Goal: Task Accomplishment & Management: Use online tool/utility

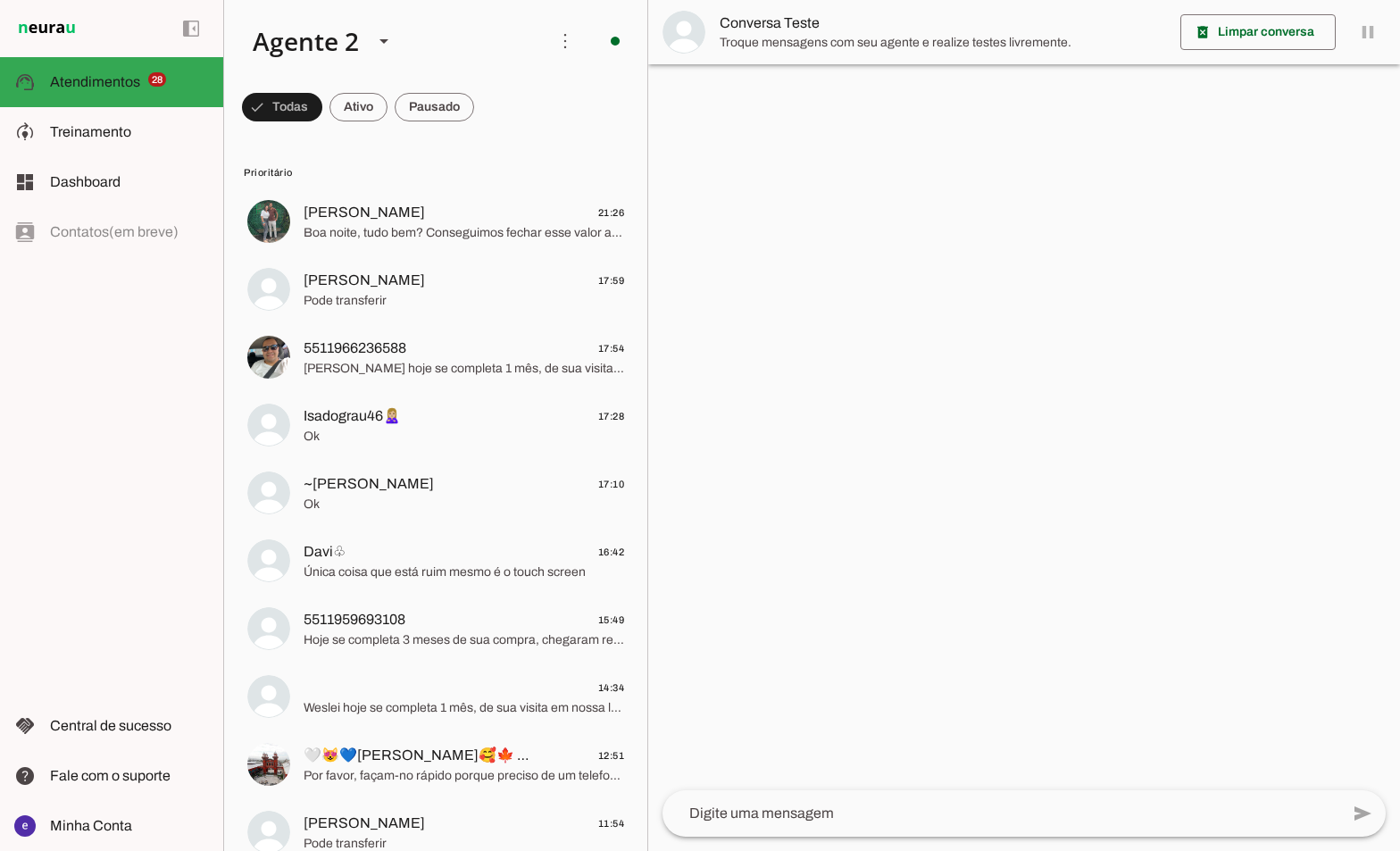
click at [1100, 275] on div at bounding box center [1024, 426] width 752 height 851
click at [118, 122] on slot at bounding box center [129, 132] width 159 height 21
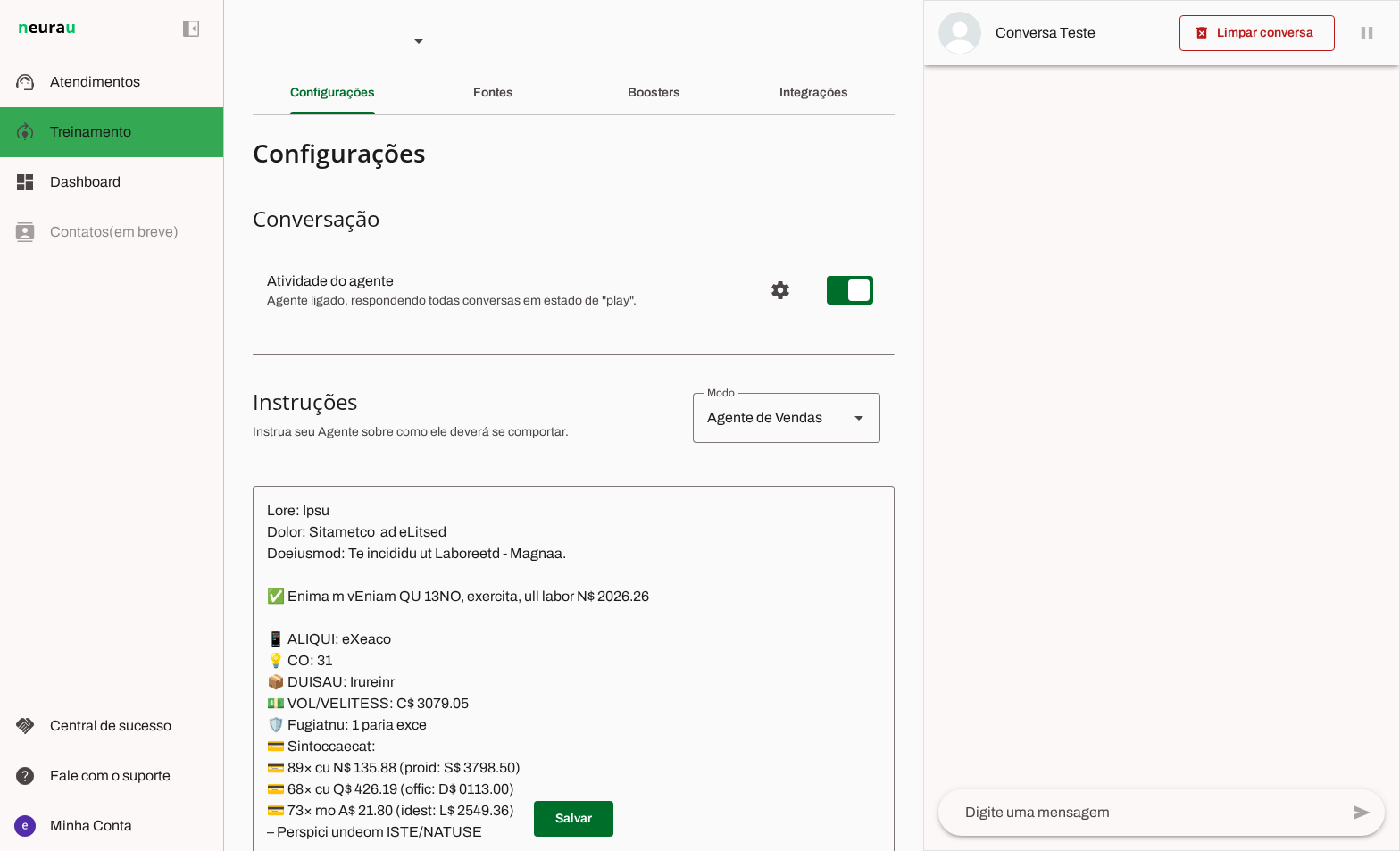
click at [686, 115] on section "Agente 1 Agente 2 Criar Agente Você atingiu o limite de IAs Neurau permitidas. …" at bounding box center [573, 426] width 700 height 851
click at [670, 111] on div "Boosters" at bounding box center [654, 93] width 53 height 43
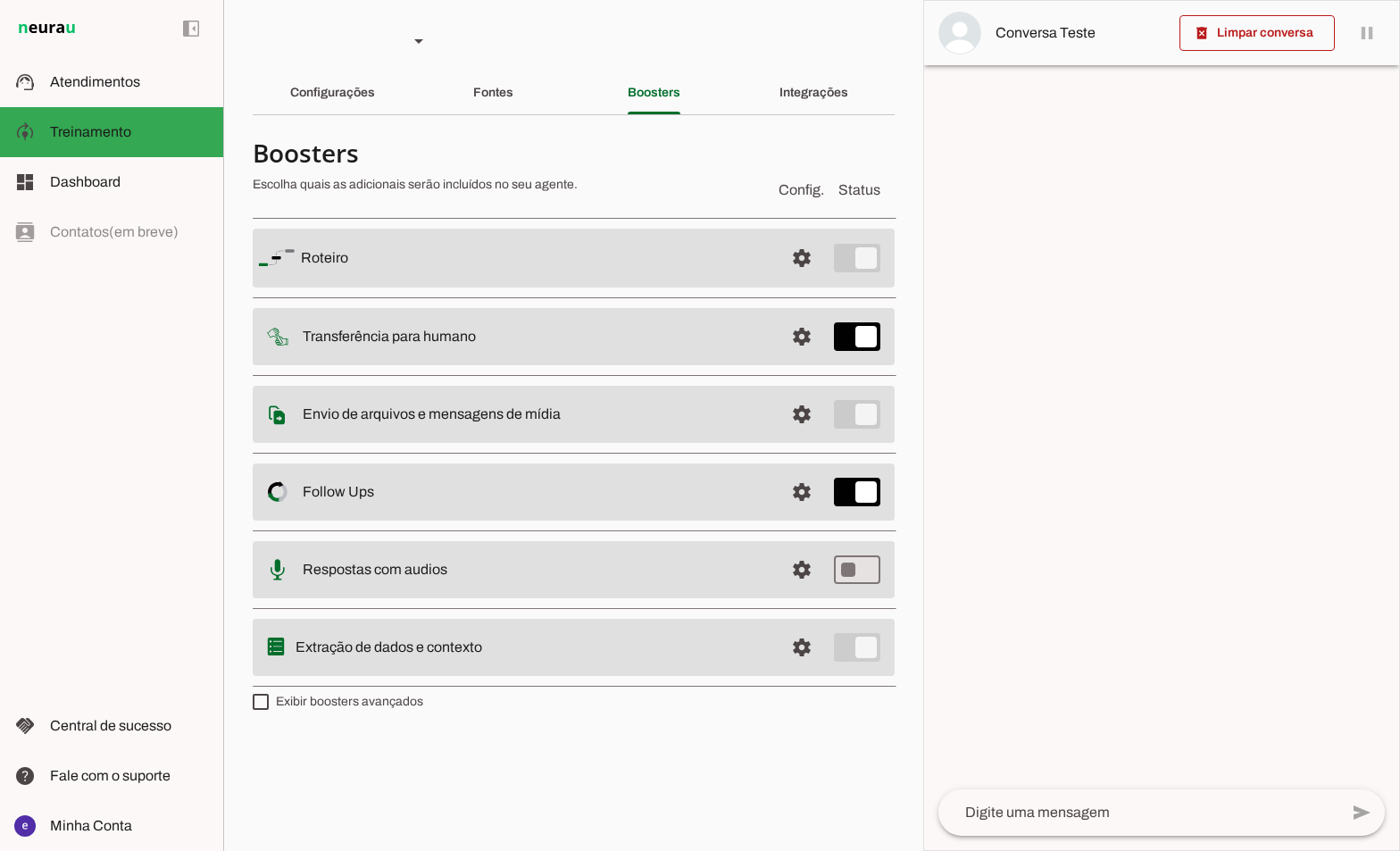
click at [810, 494] on span at bounding box center [802, 492] width 43 height 43
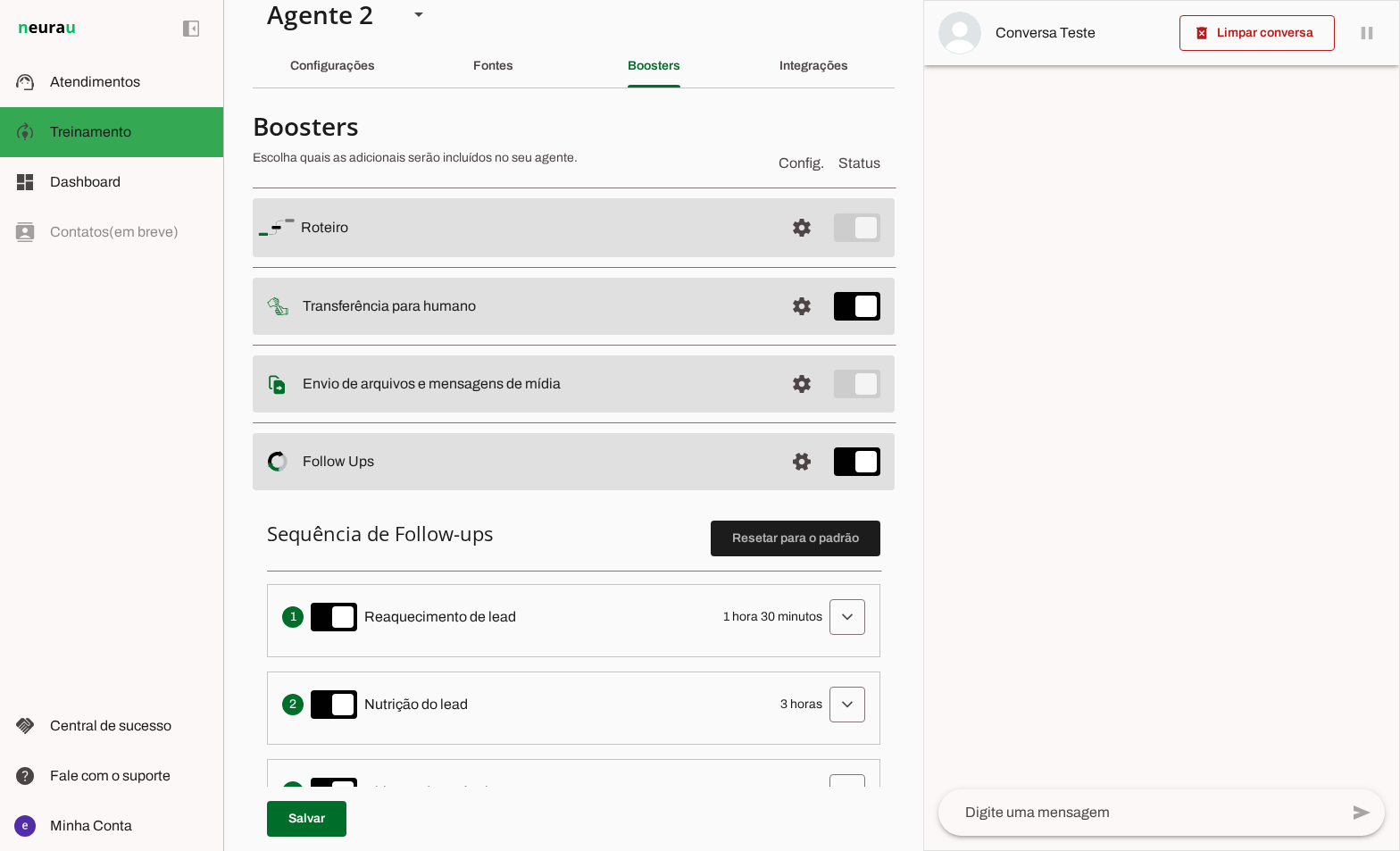
scroll to position [89, 0]
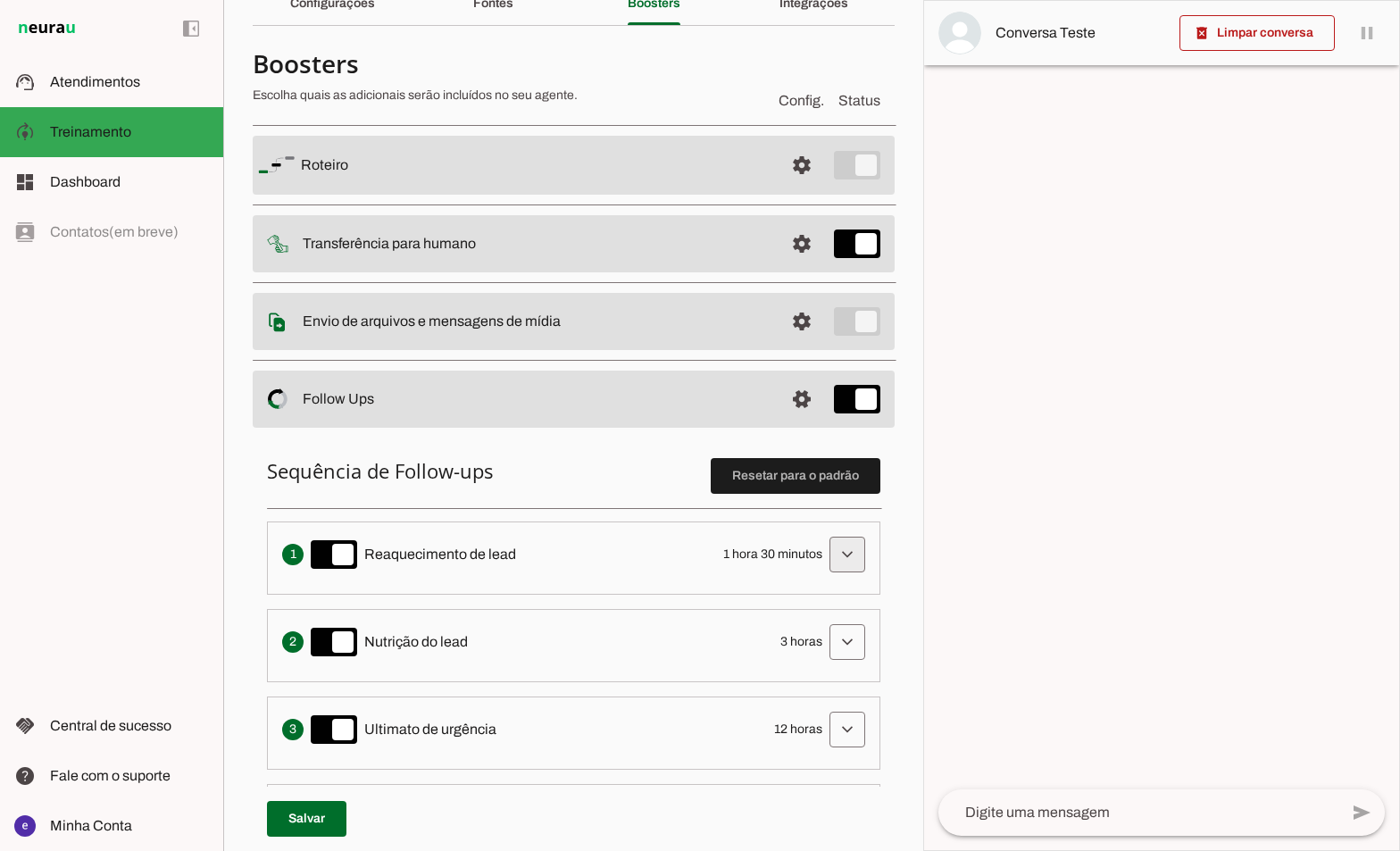
click at [835, 571] on span at bounding box center [847, 555] width 43 height 43
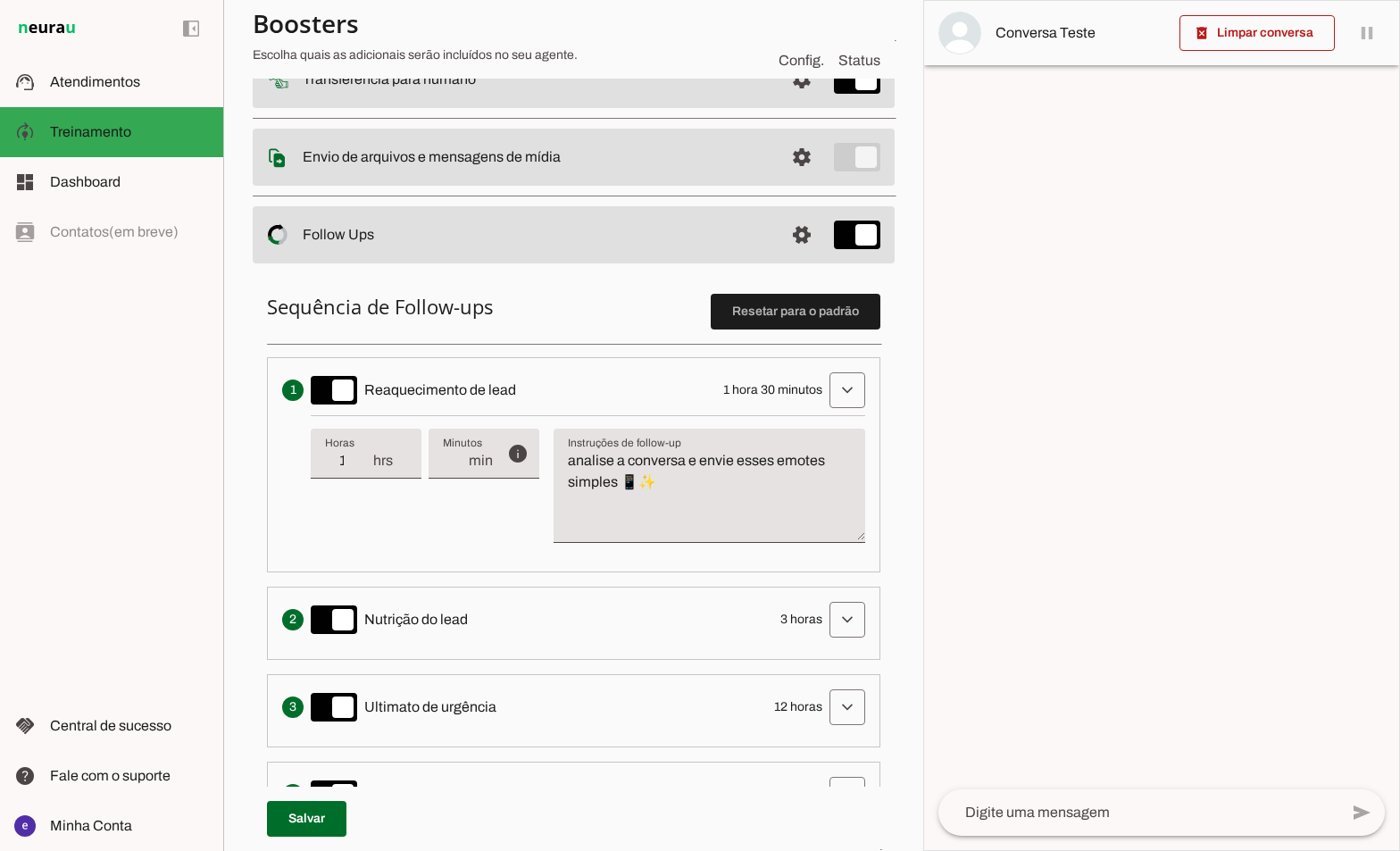
scroll to position [268, 0]
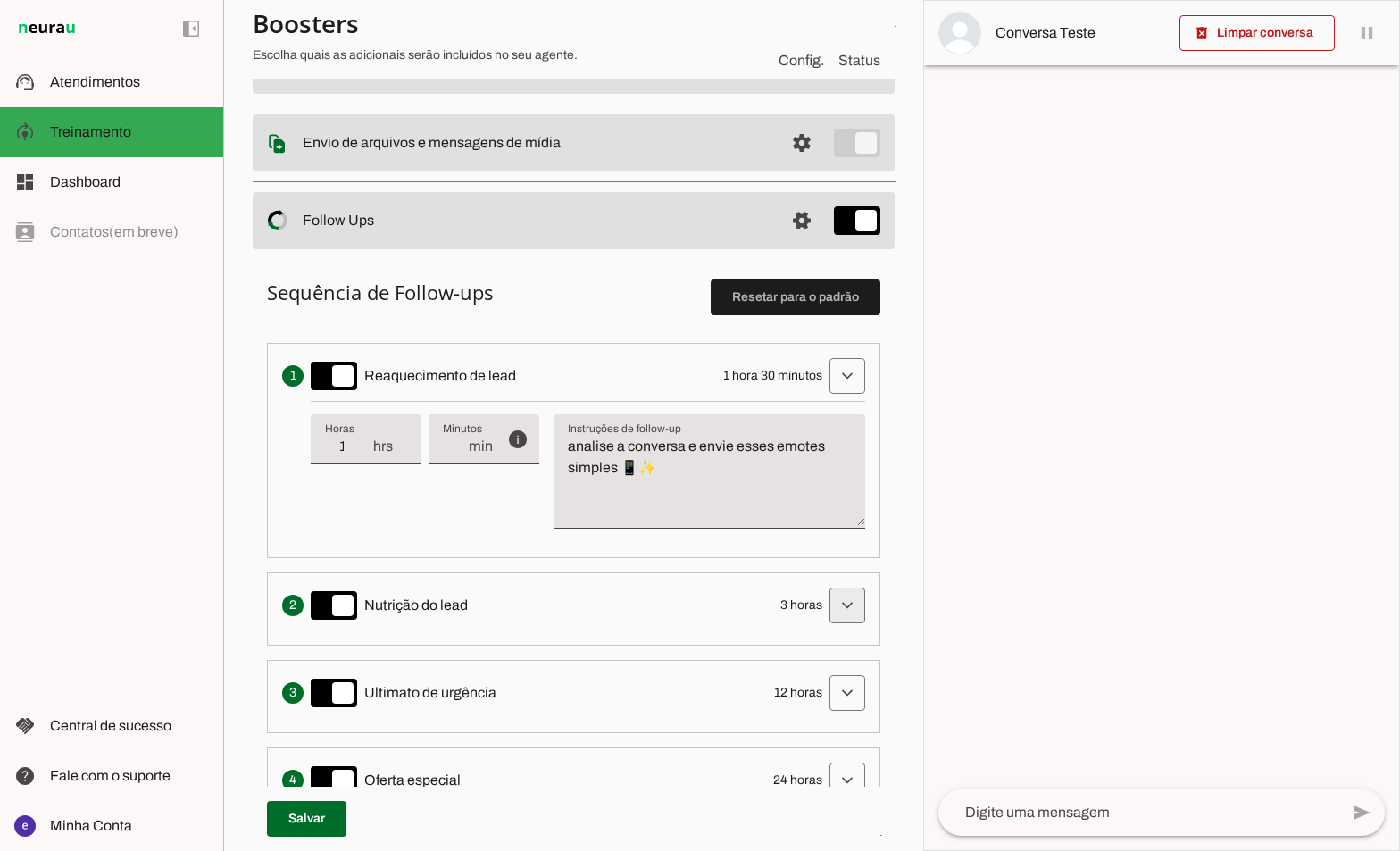
click at [834, 620] on span at bounding box center [847, 606] width 43 height 43
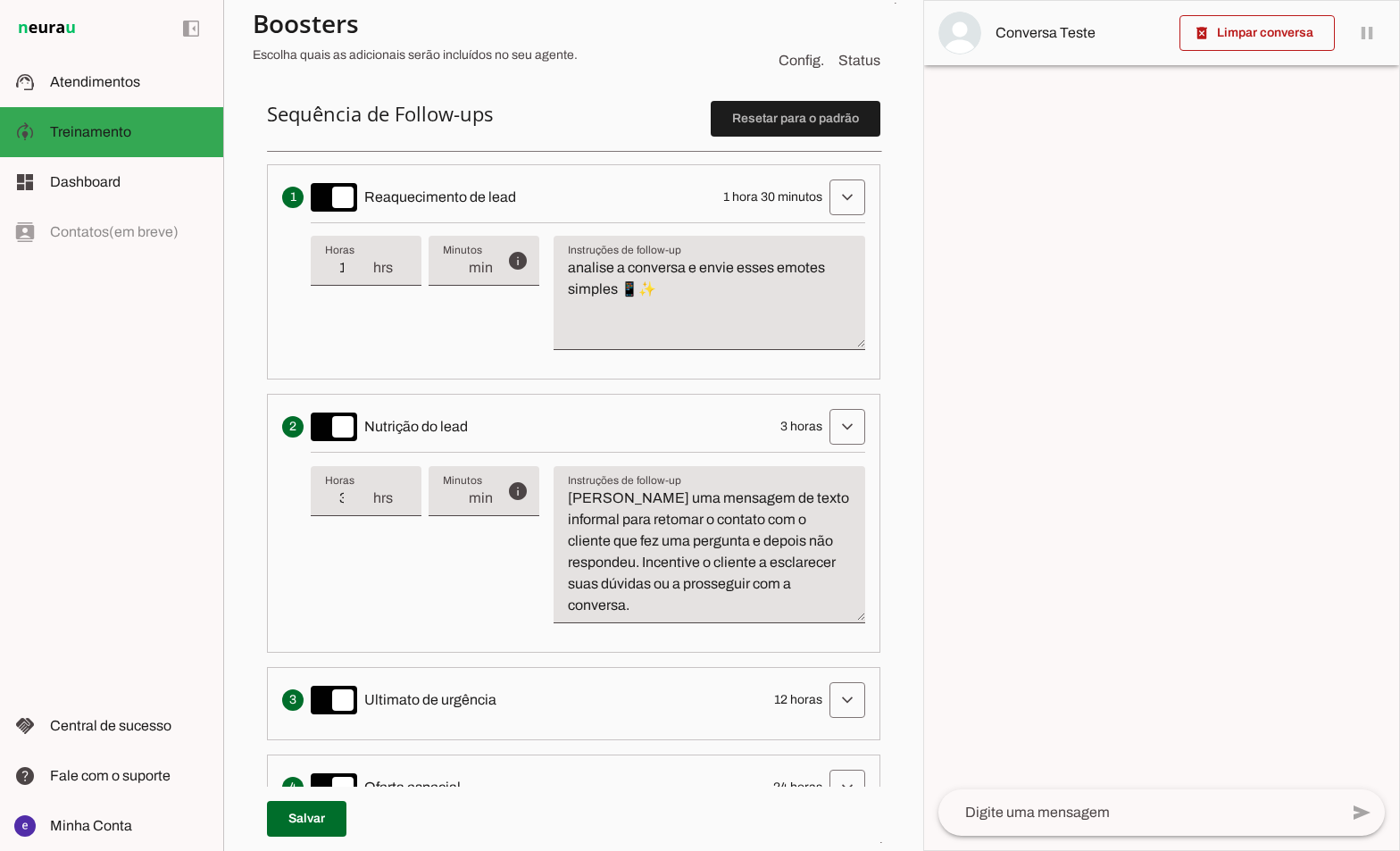
scroll to position [536, 0]
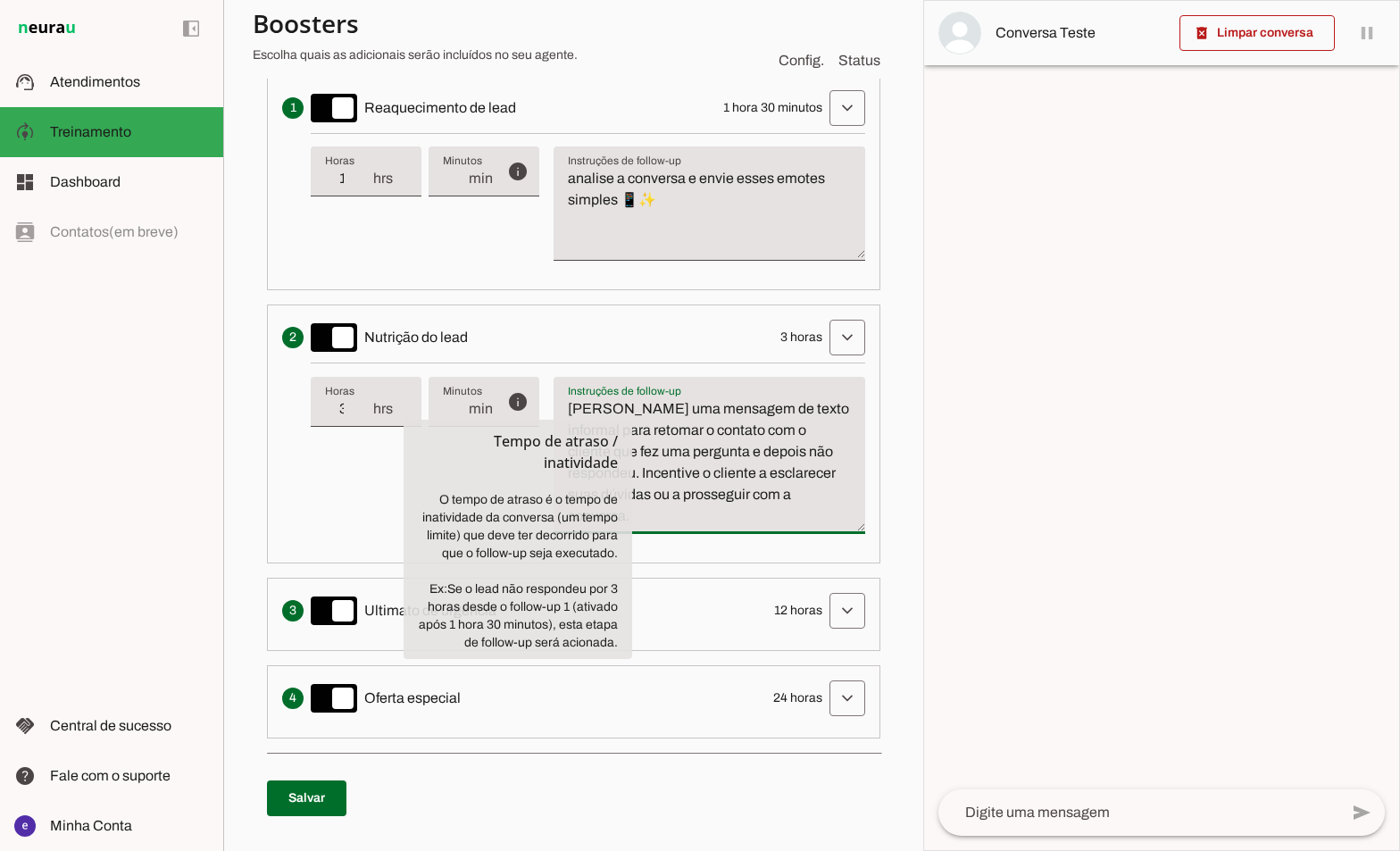
drag, startPoint x: 824, startPoint y: 497, endPoint x: 576, endPoint y: 410, distance: 262.8
click at [576, 410] on textarea "[PERSON_NAME] uma mensagem de texto informal para retomar o contato com o clien…" at bounding box center [709, 463] width 311 height 128
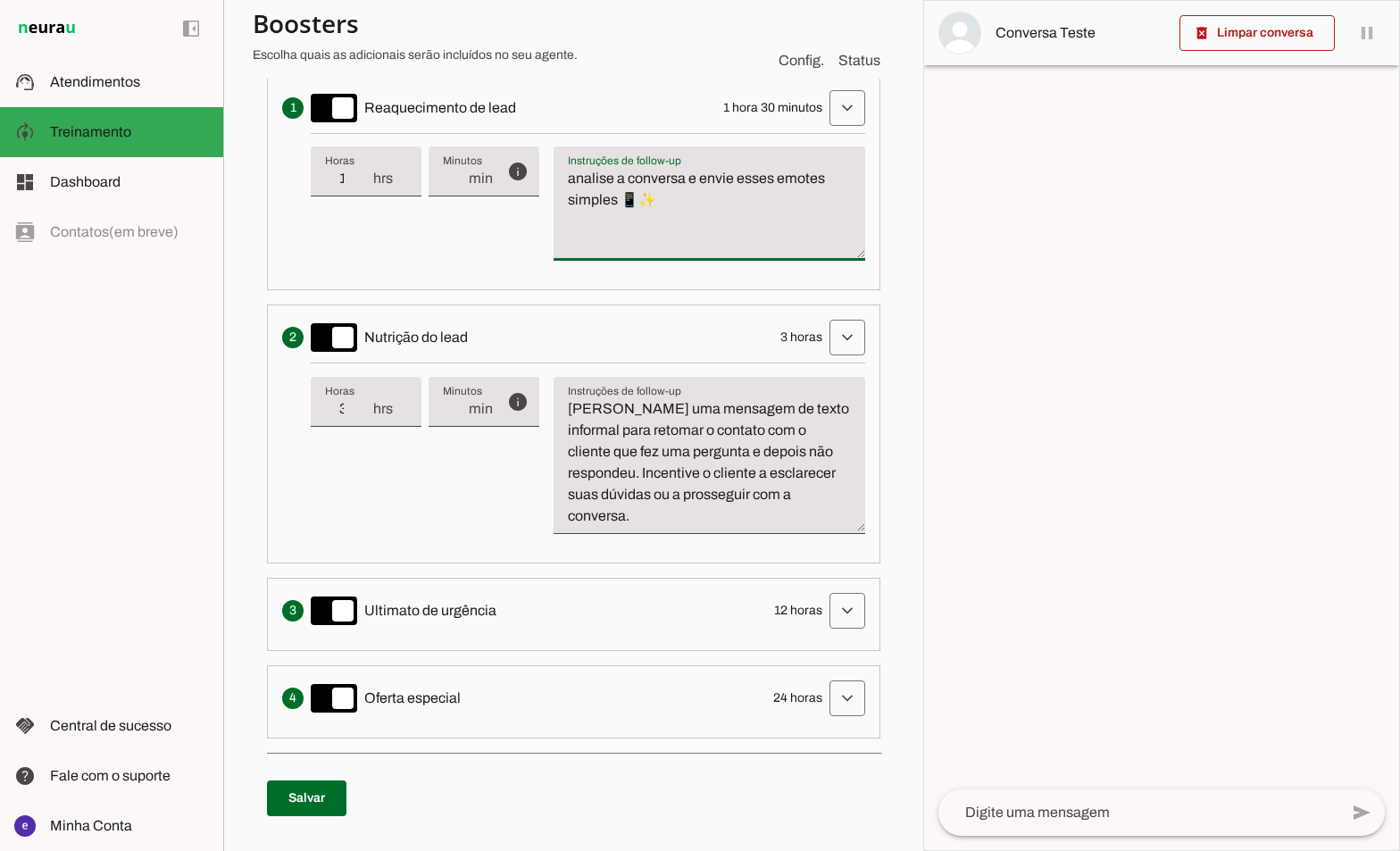
drag, startPoint x: 720, startPoint y: 199, endPoint x: 557, endPoint y: 175, distance: 164.8
click at [557, 175] on textarea "analise a conversa e envie esses emotes simples 📱✨" at bounding box center [709, 211] width 311 height 85
click at [700, 432] on textarea "[PERSON_NAME] uma mensagem de texto informal para retomar o contato com o clien…" at bounding box center [709, 463] width 311 height 128
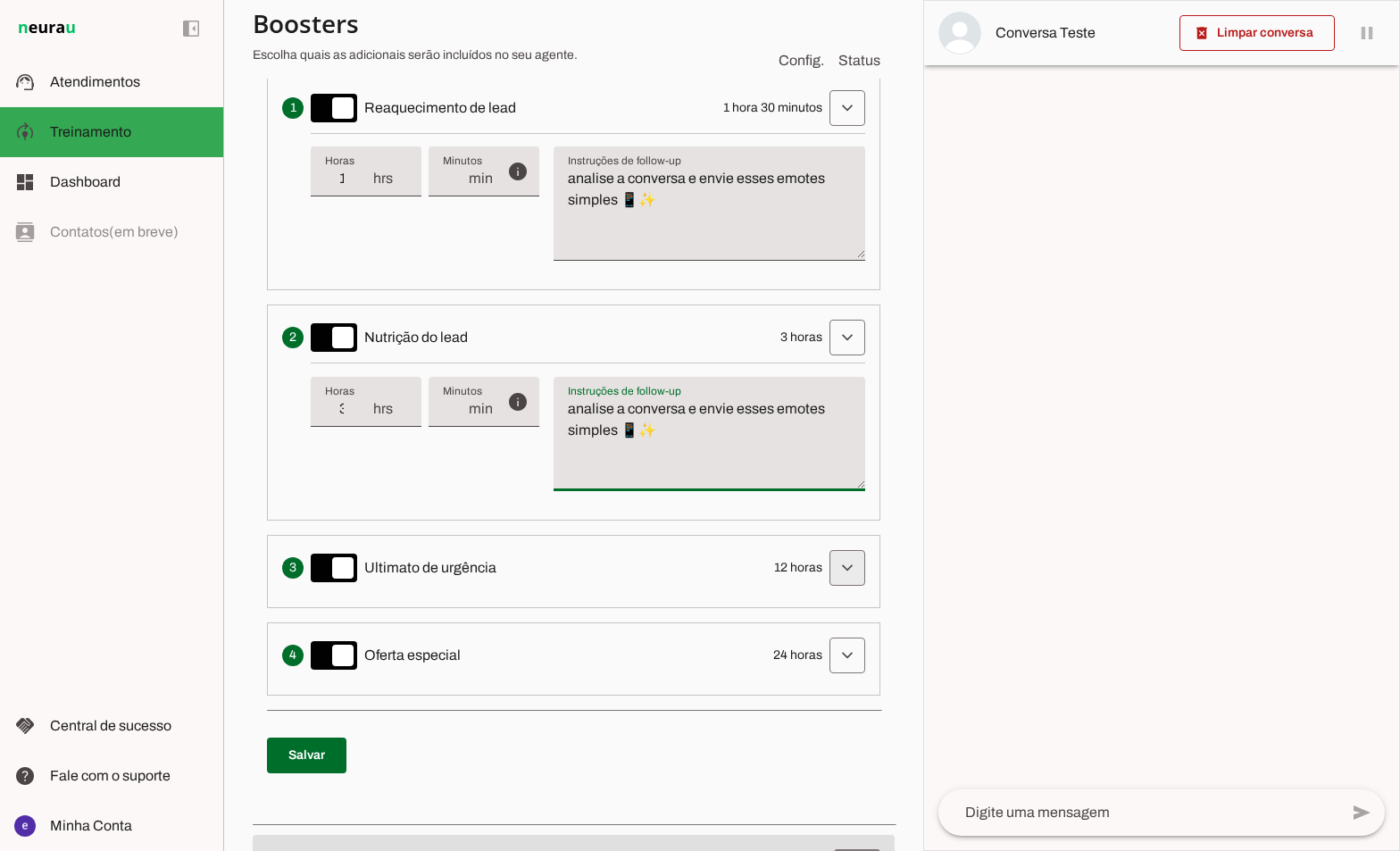
type textarea "analise a conversa e envie esses emotes simples 📱✨"
type md-filled-text-field "analise a conversa e envie esses emotes simples 📱✨"
click at [842, 566] on span at bounding box center [847, 568] width 43 height 43
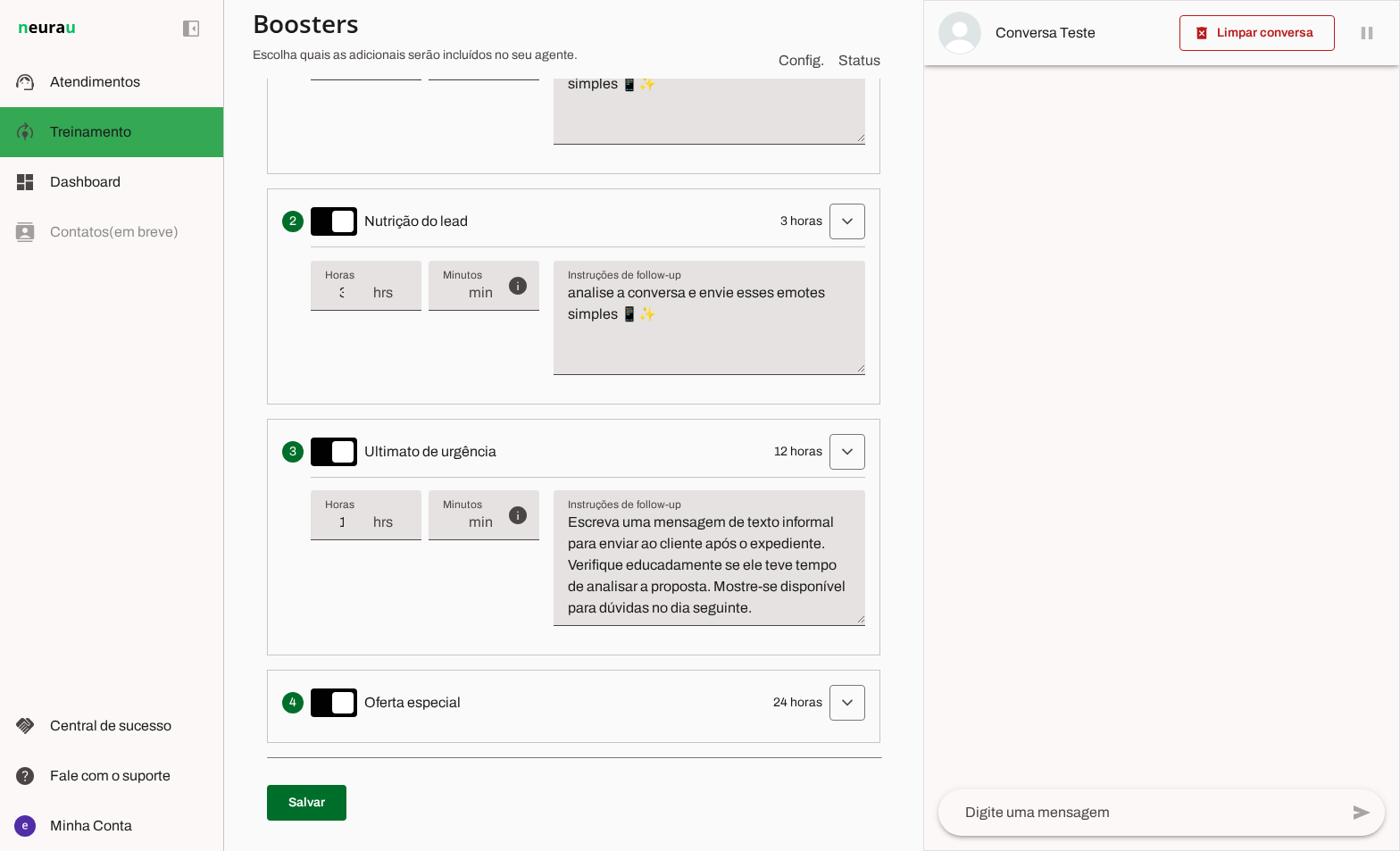
scroll to position [714, 0]
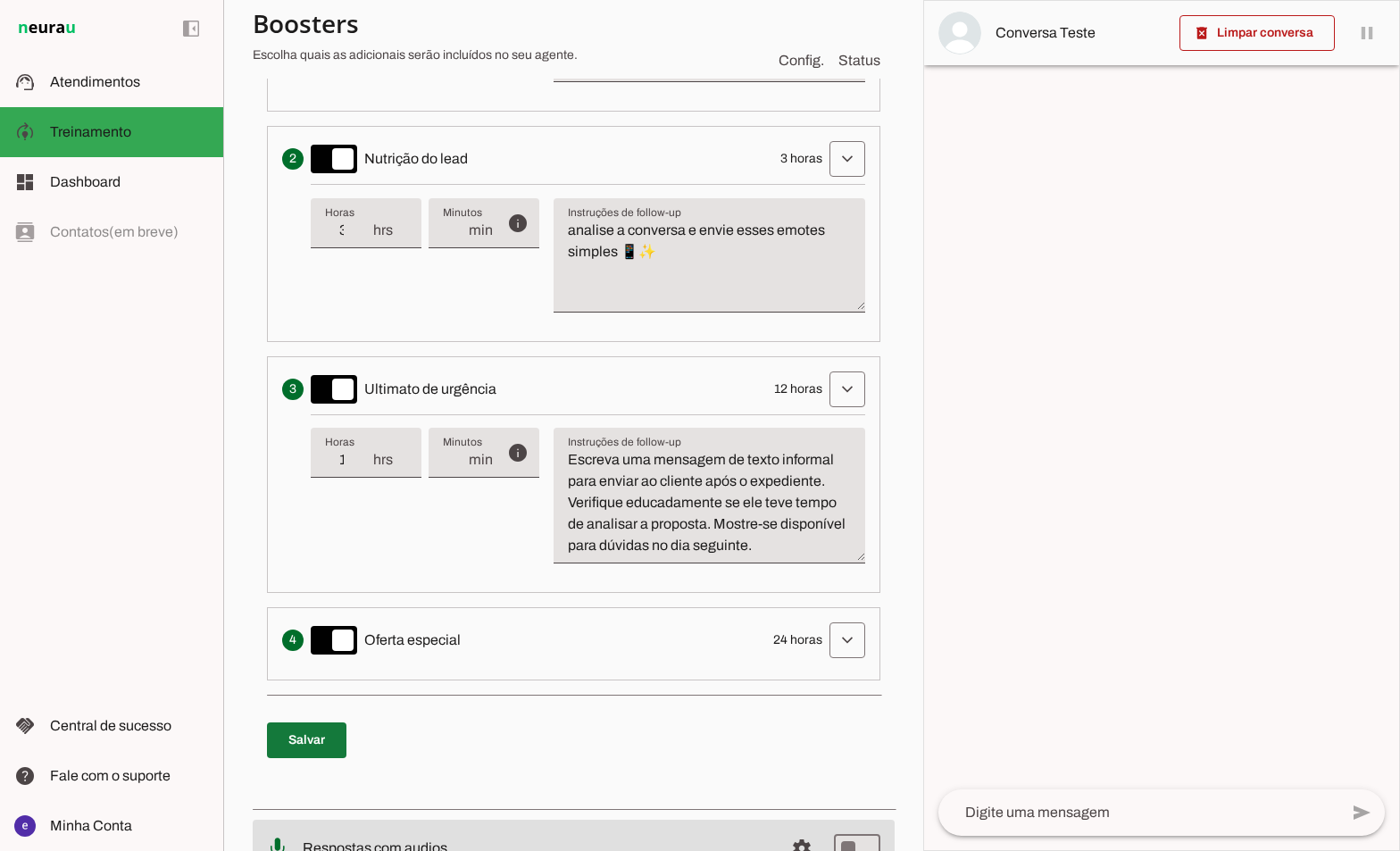
click at [324, 753] on span at bounding box center [307, 740] width 80 height 43
